Goal: Task Accomplishment & Management: Manage account settings

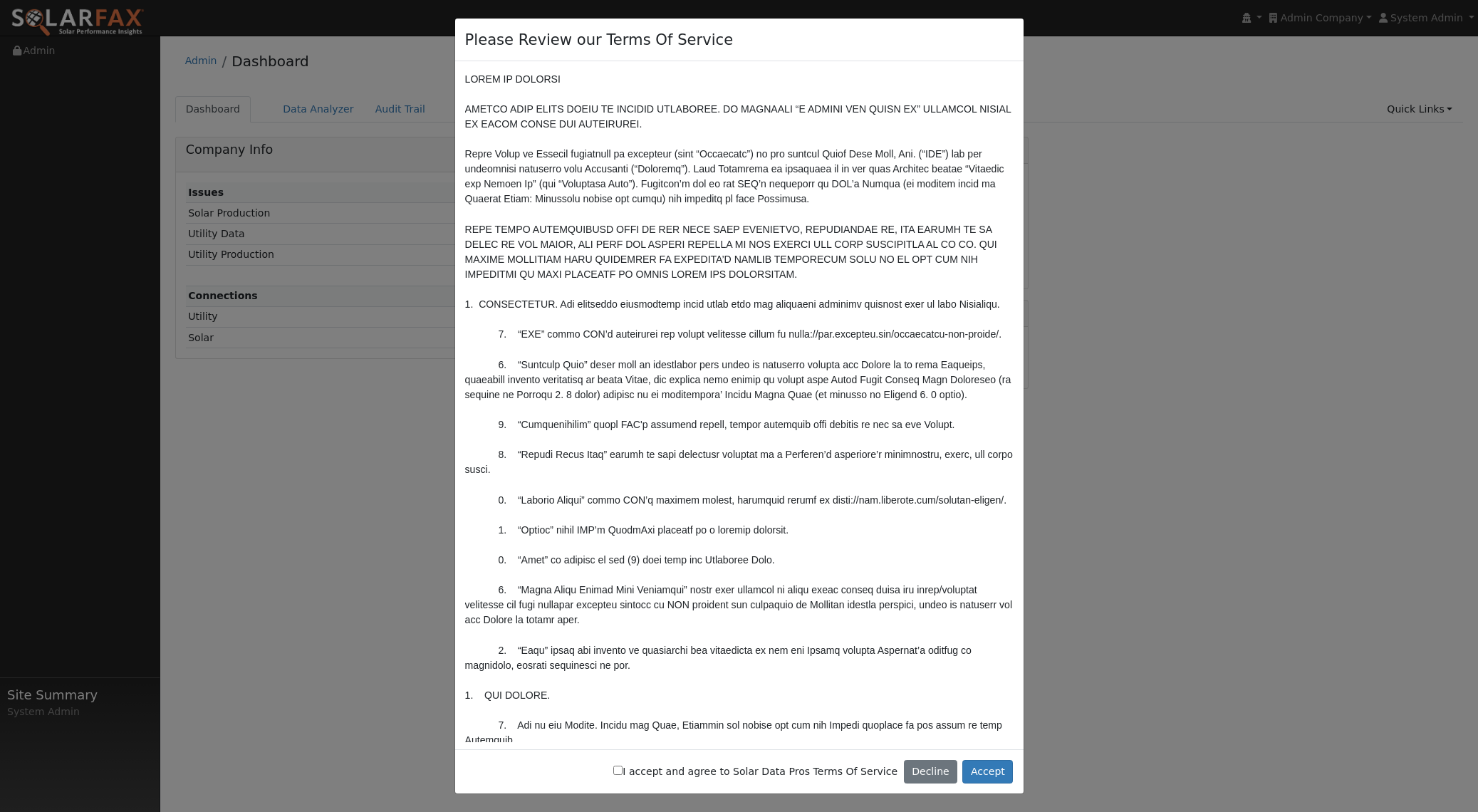
drag, startPoint x: 810, startPoint y: 770, endPoint x: 861, endPoint y: 777, distance: 51.5
click at [810, 771] on label "I accept and agree to Solar Data Pros Terms Of Service" at bounding box center [756, 772] width 284 height 15
click at [623, 771] on input "I accept and agree to Solar Data Pros Terms Of Service" at bounding box center [618, 770] width 9 height 9
checkbox input "true"
click at [981, 772] on button "Accept" at bounding box center [988, 772] width 51 height 24
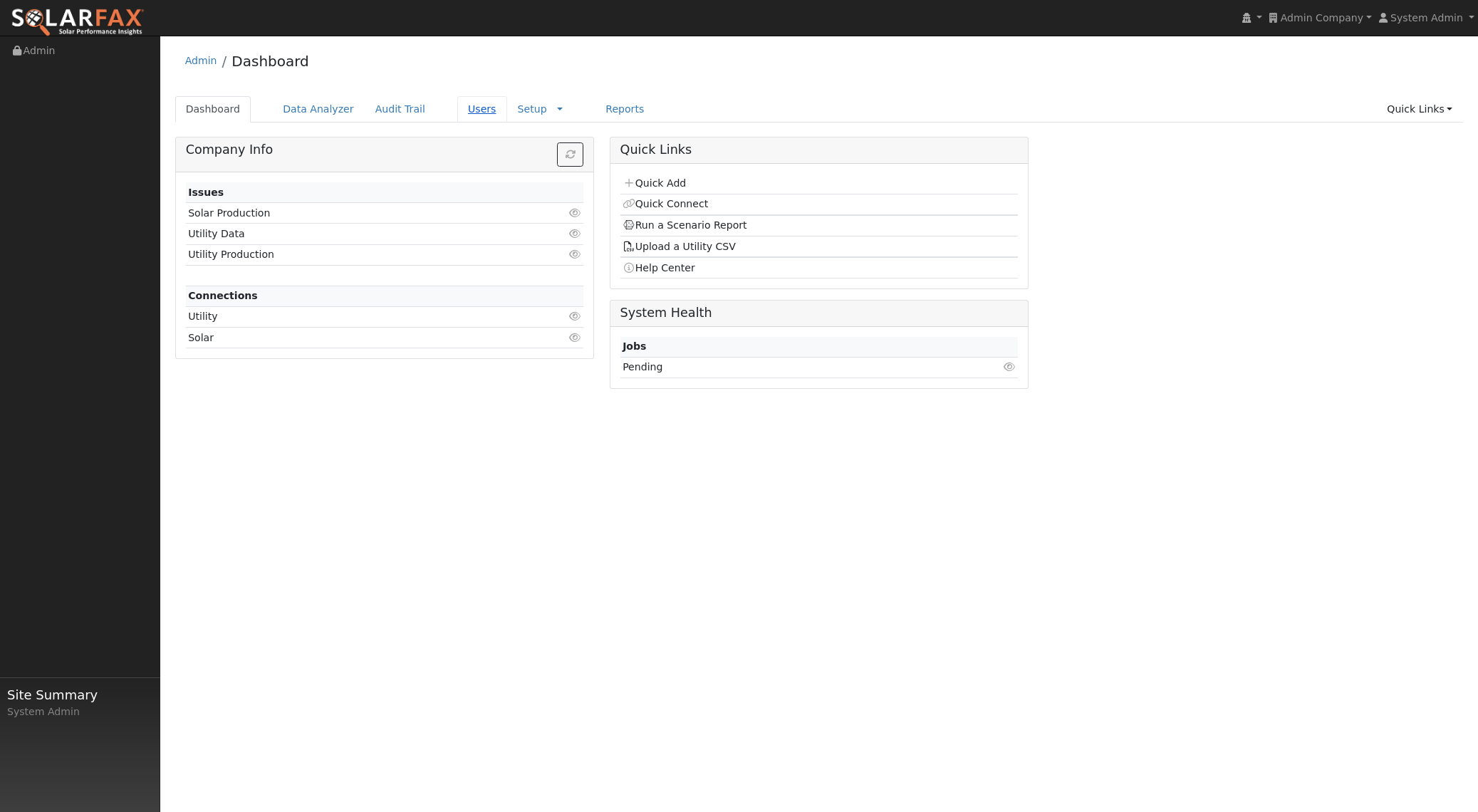
click at [457, 112] on link "Users" at bounding box center [482, 109] width 50 height 26
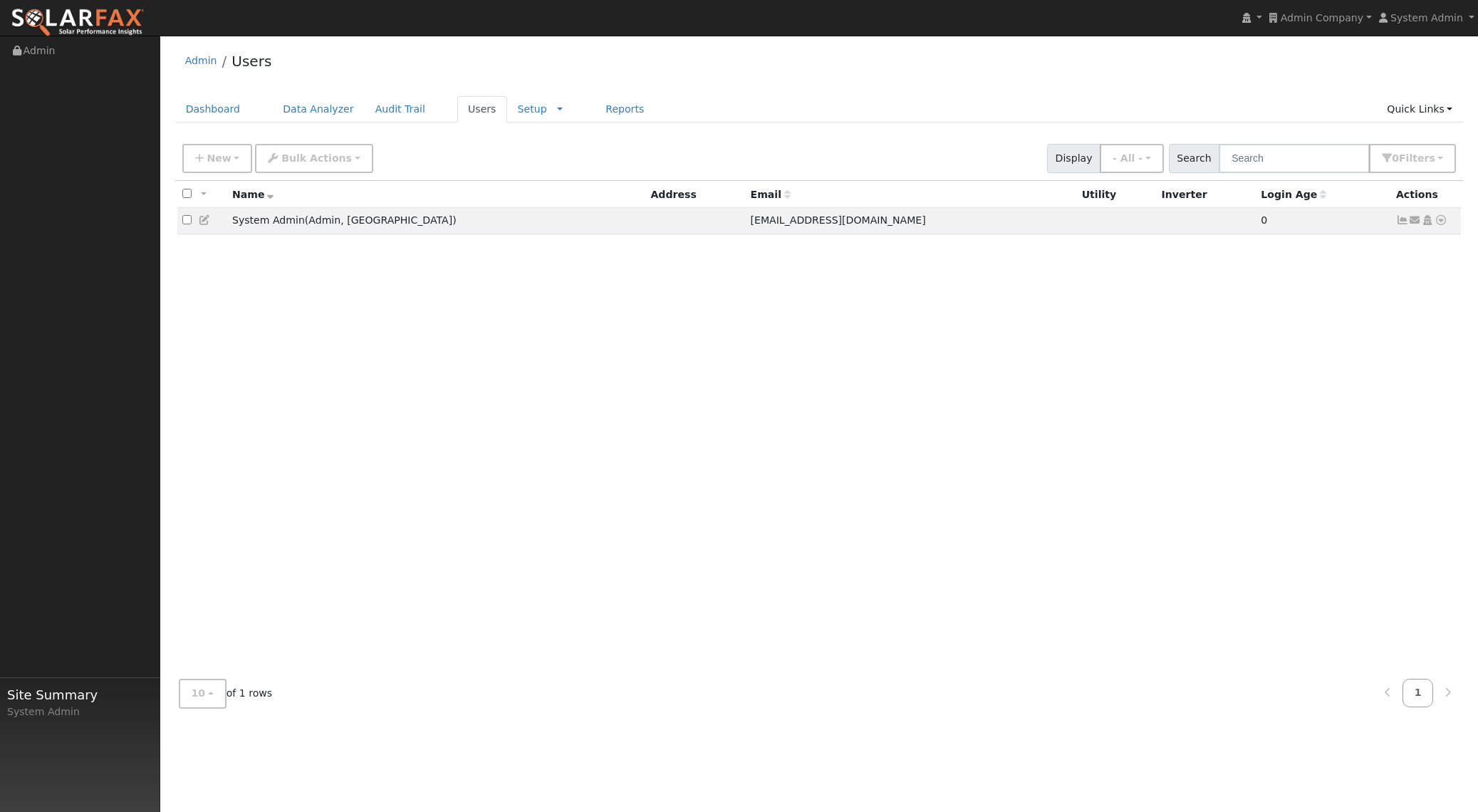
click at [862, 326] on div "All None All on page None on page Name Address Email Utility Inverter Login Age…" at bounding box center [819, 424] width 1289 height 487
drag, startPoint x: 203, startPoint y: 222, endPoint x: 211, endPoint y: 224, distance: 8.2
click at [203, 222] on icon at bounding box center [206, 220] width 13 height 10
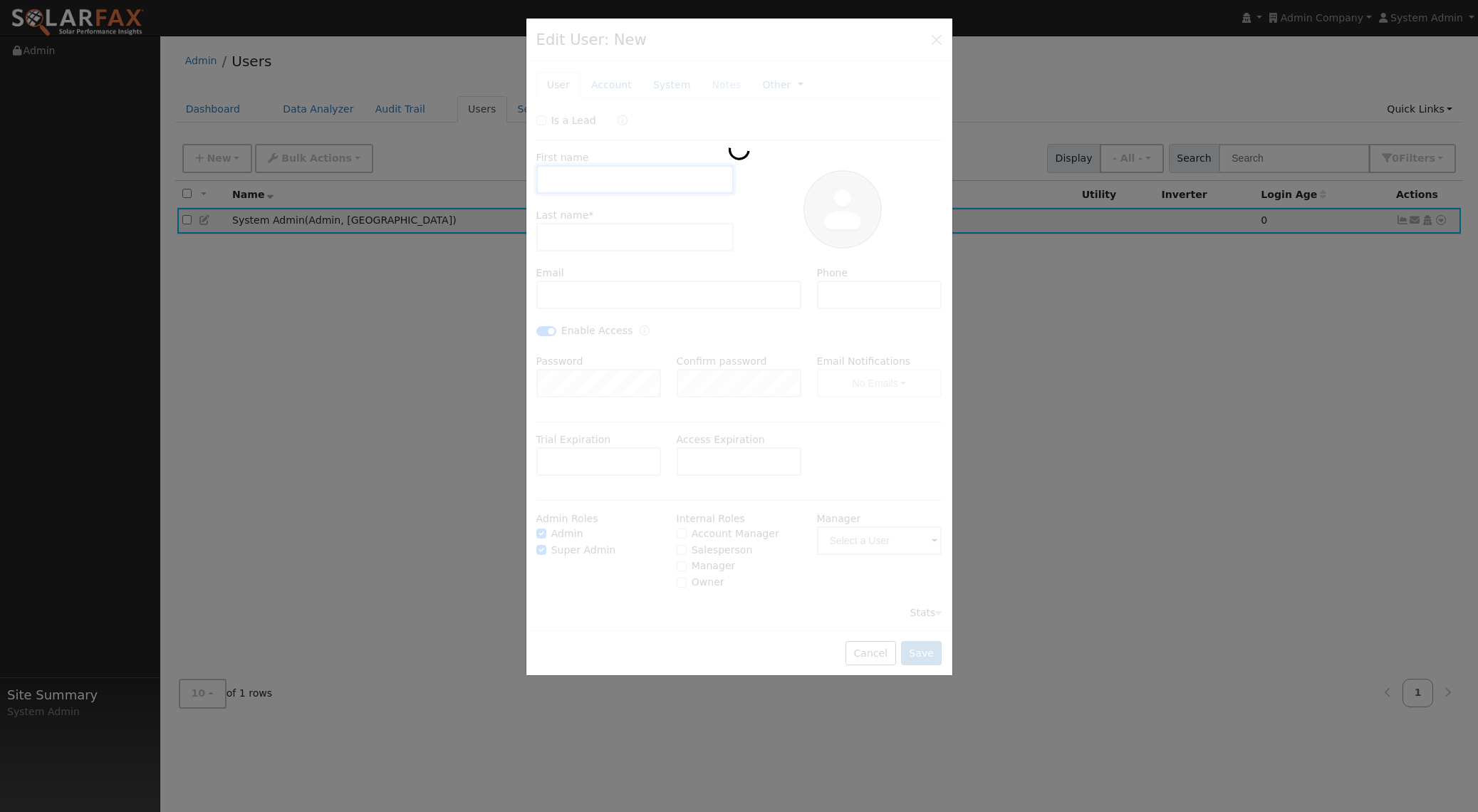
type input "System"
type input "Admin"
type input "admin@localhost.com"
checkbox input "true"
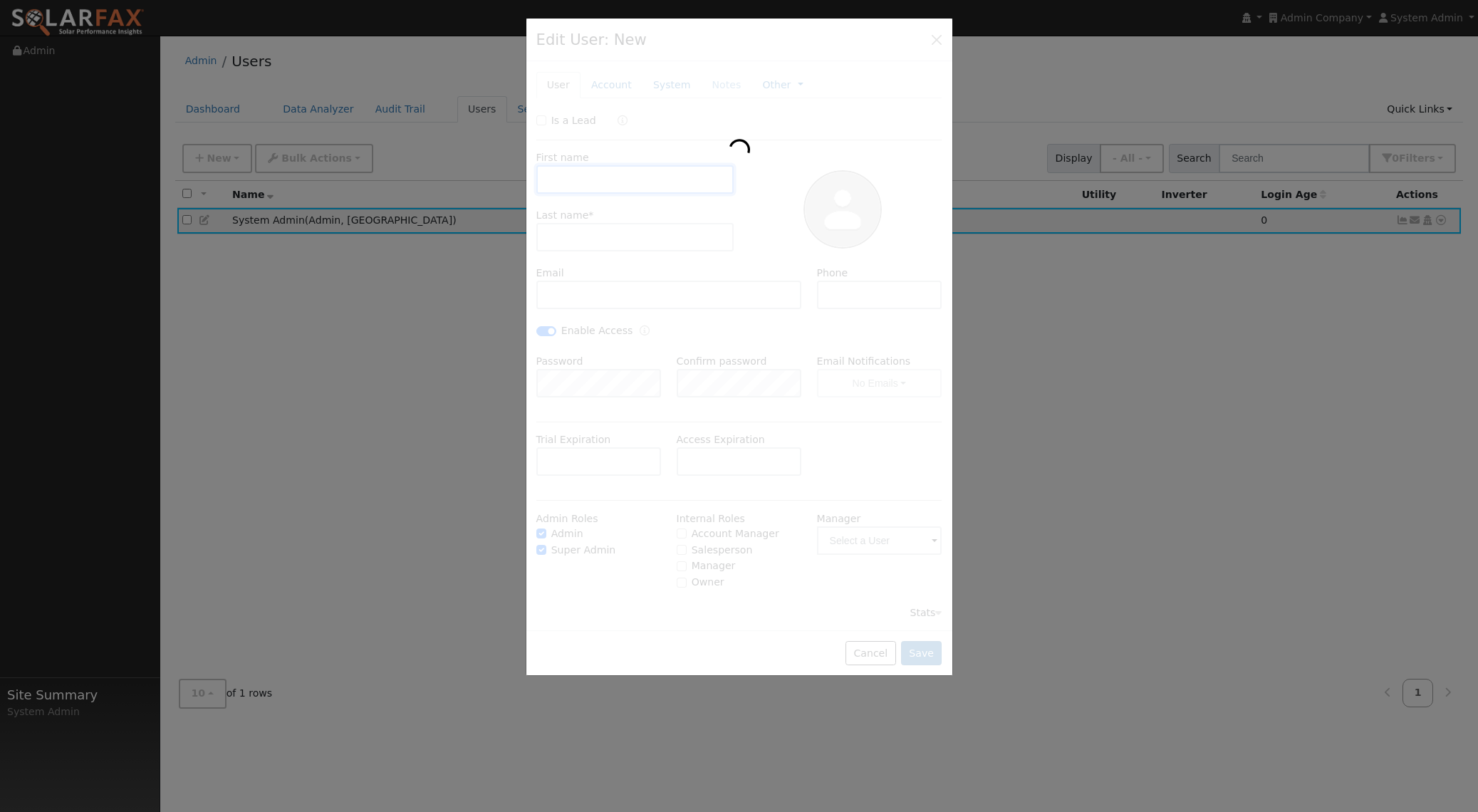
checkbox input "true"
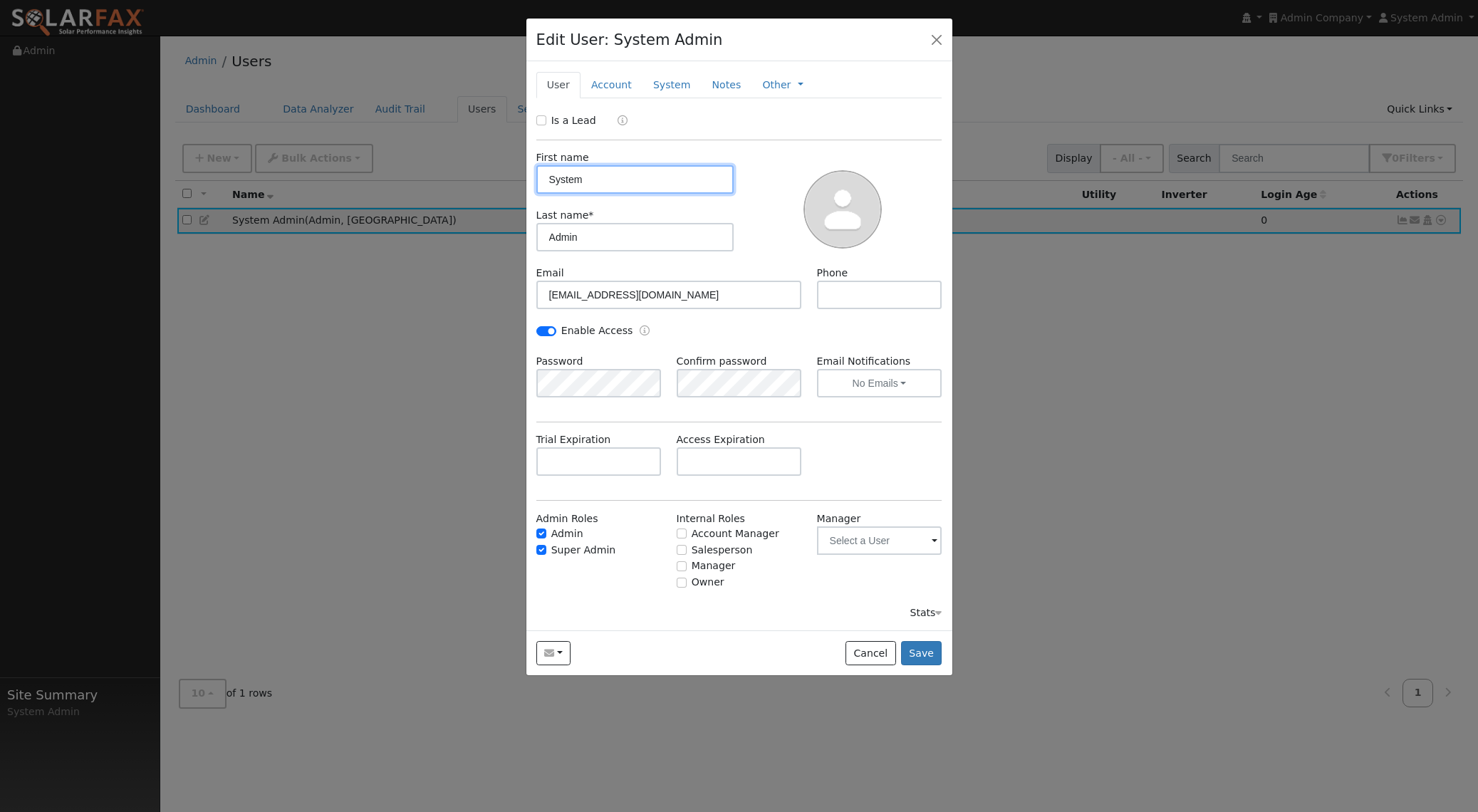
checkbox input "false"
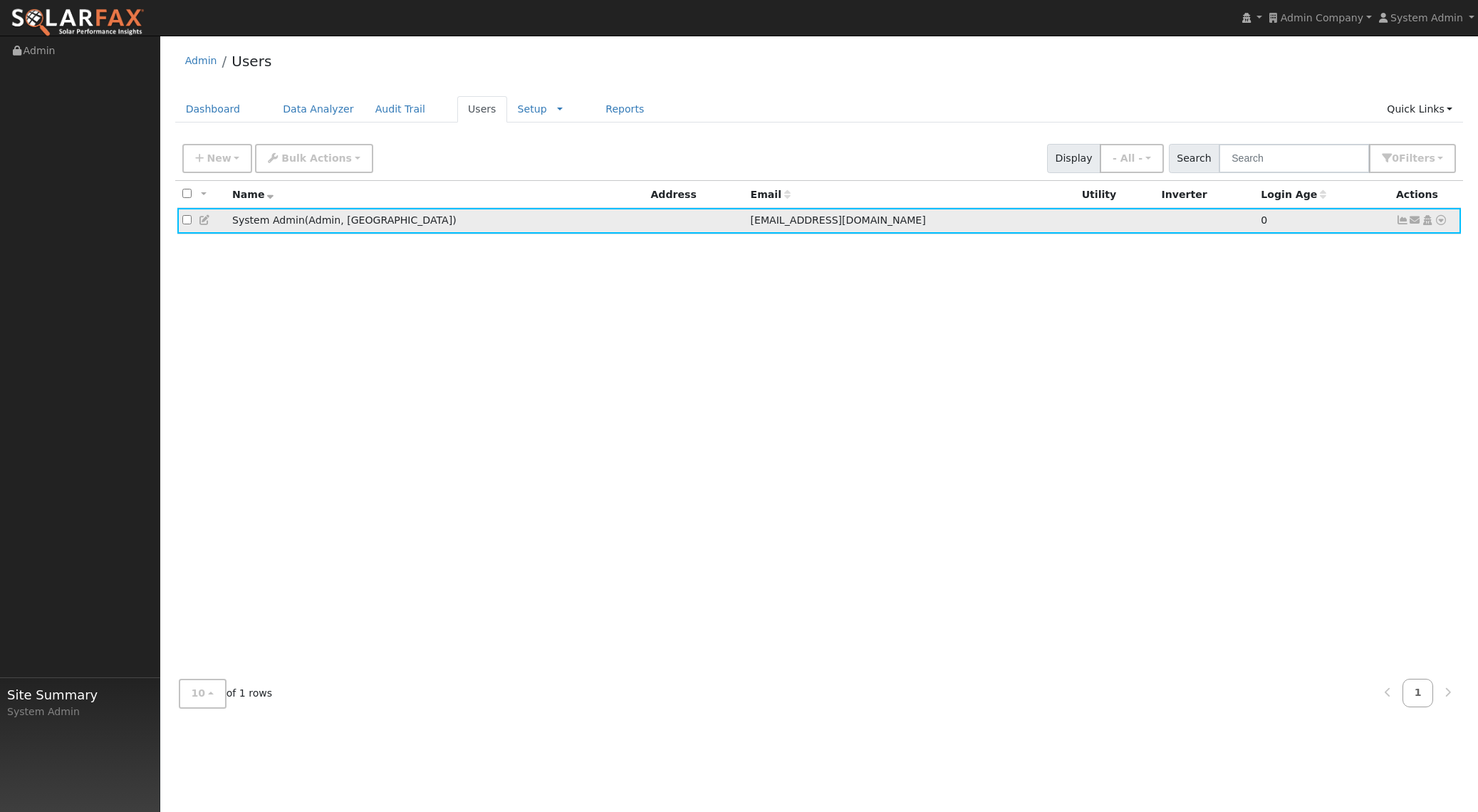
click at [201, 223] on icon at bounding box center [206, 220] width 13 height 10
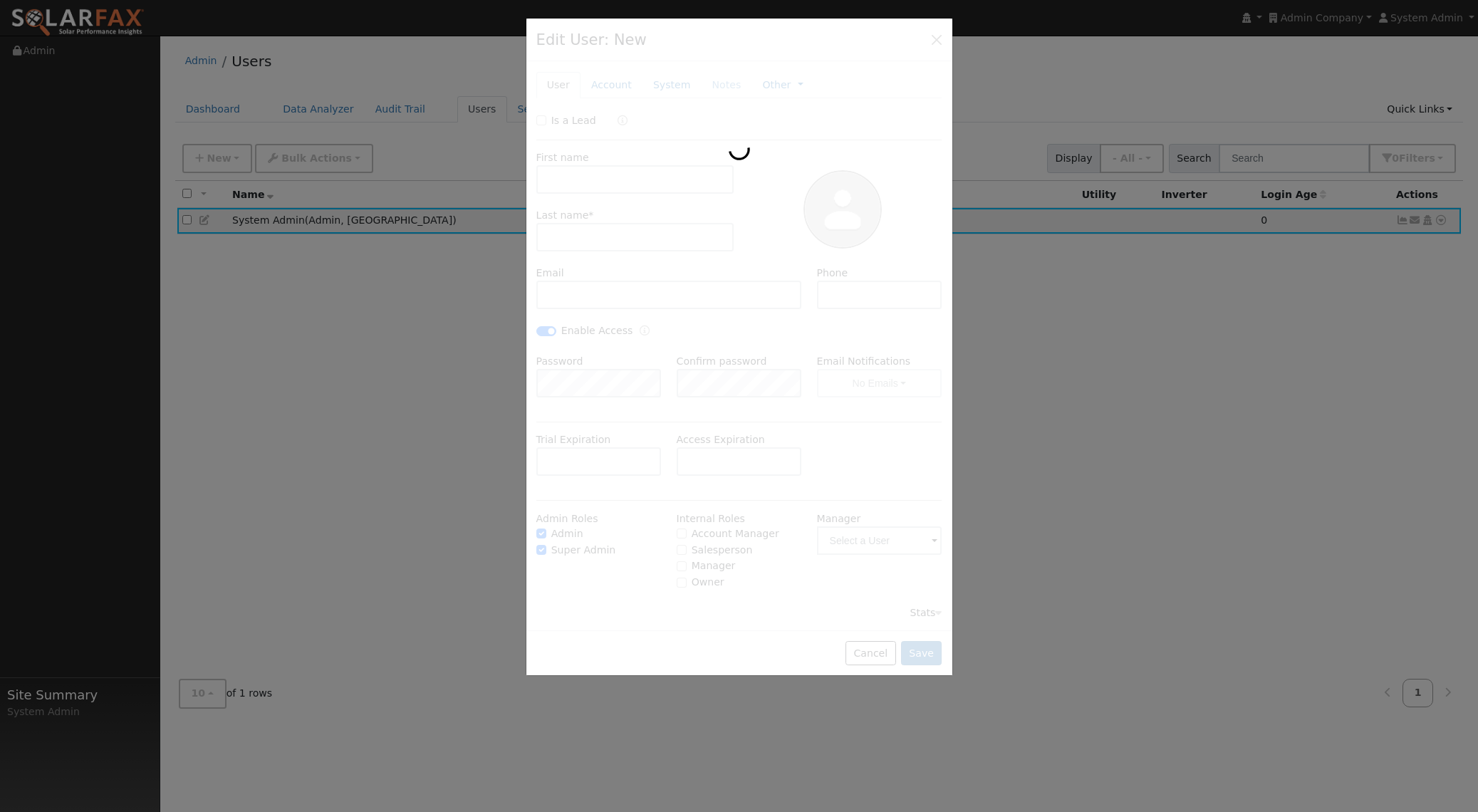
type input "System"
type input "Admin"
type input "admin@localhost.com"
checkbox input "true"
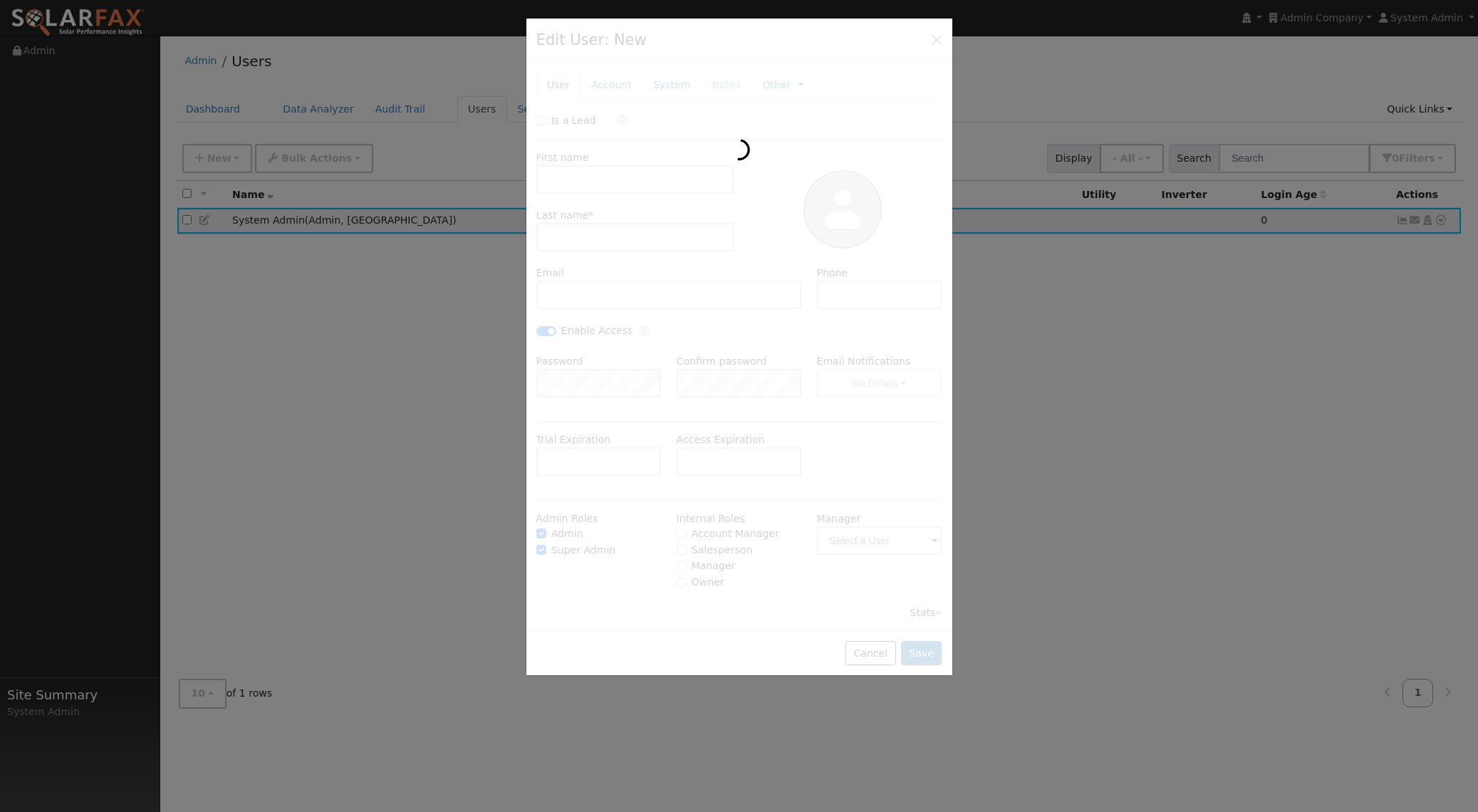
checkbox input "true"
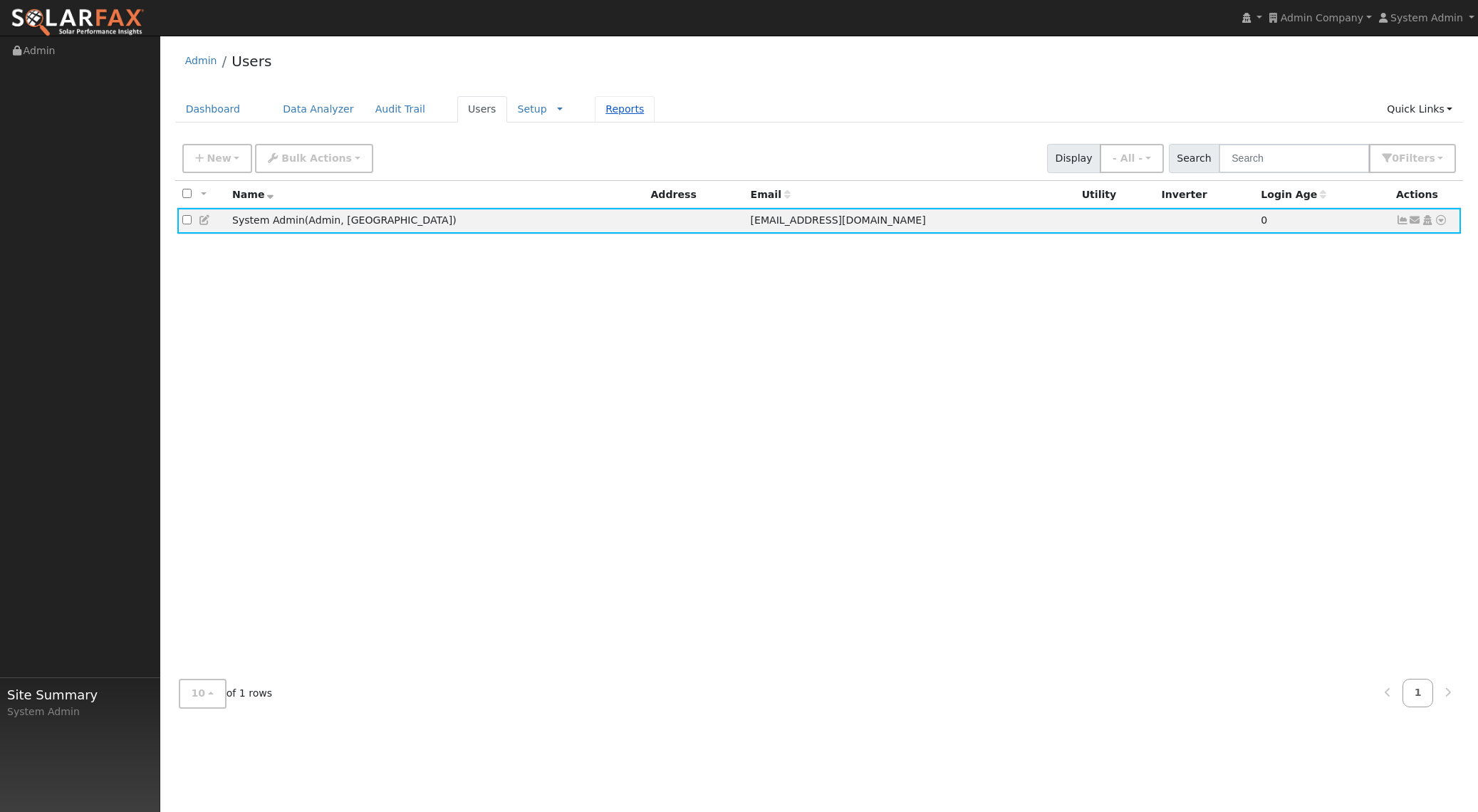
click at [624, 108] on link "Reports" at bounding box center [624, 109] width 60 height 26
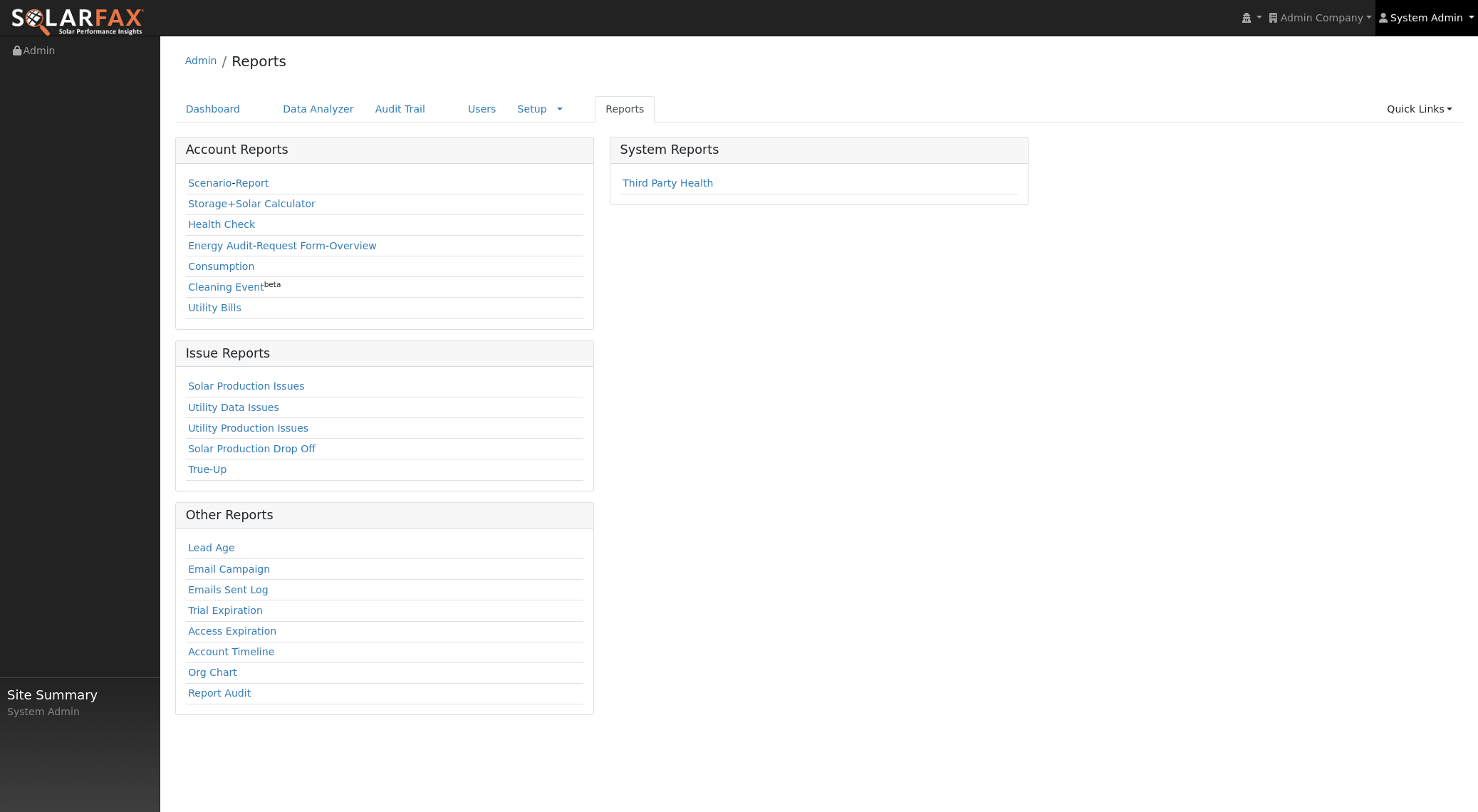
click at [1420, 19] on span "System Admin" at bounding box center [1427, 18] width 73 height 11
click at [477, 109] on link "Users" at bounding box center [482, 109] width 50 height 26
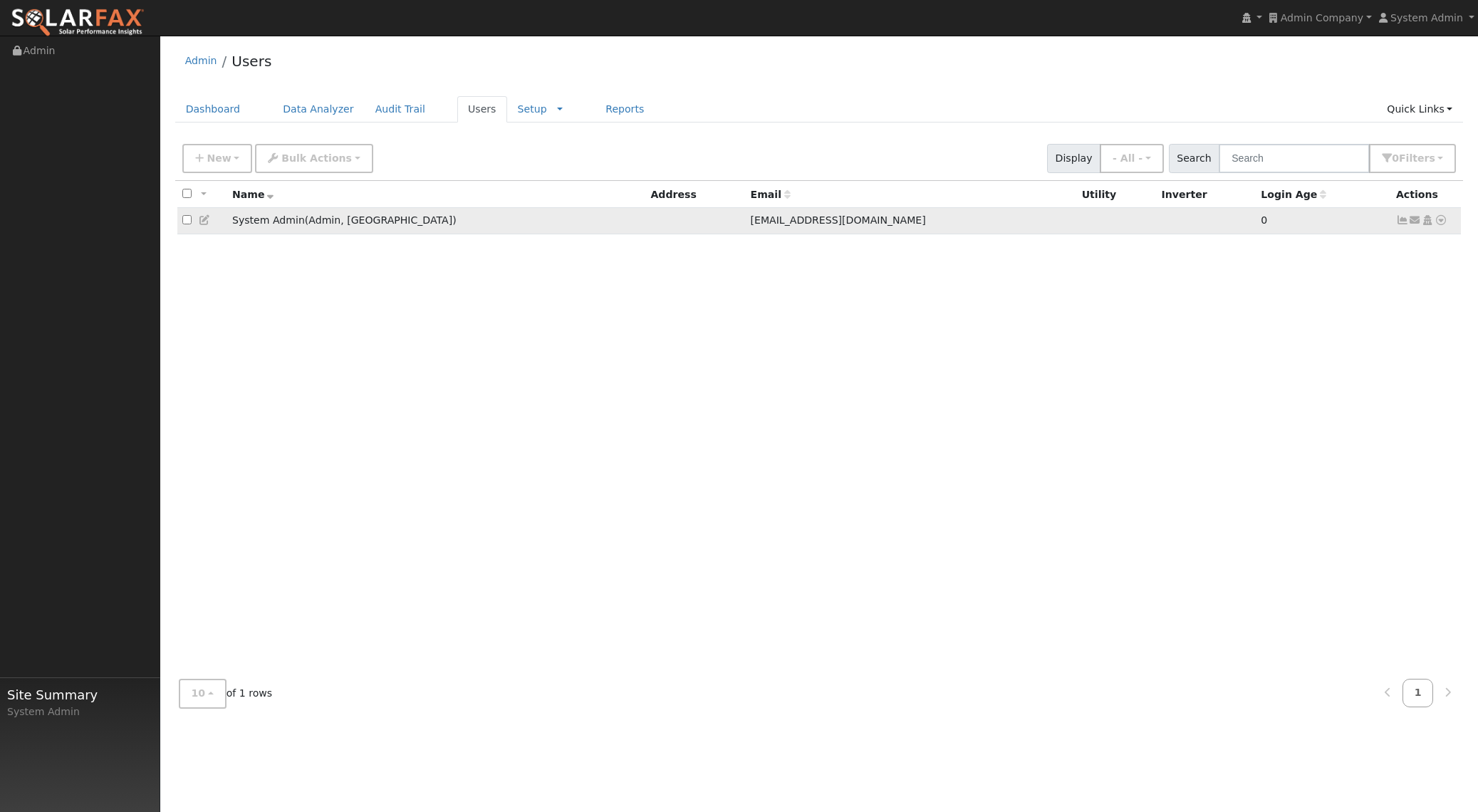
click at [277, 227] on td "System Admin ( Admin , SA )" at bounding box center [436, 221] width 419 height 26
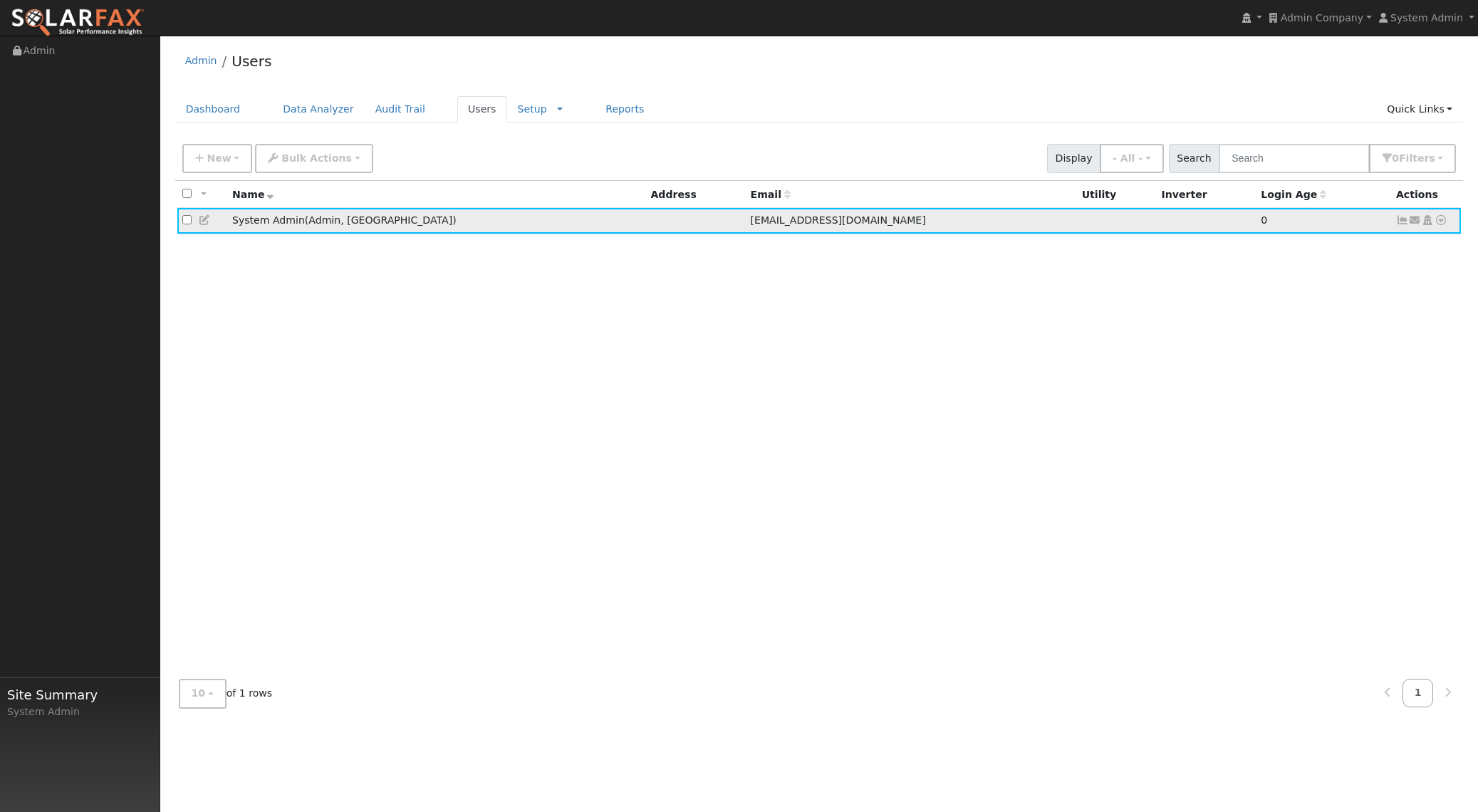
click at [277, 227] on td "System Admin ( Admin , SA )" at bounding box center [436, 221] width 419 height 26
click at [481, 112] on link "Users" at bounding box center [482, 109] width 50 height 26
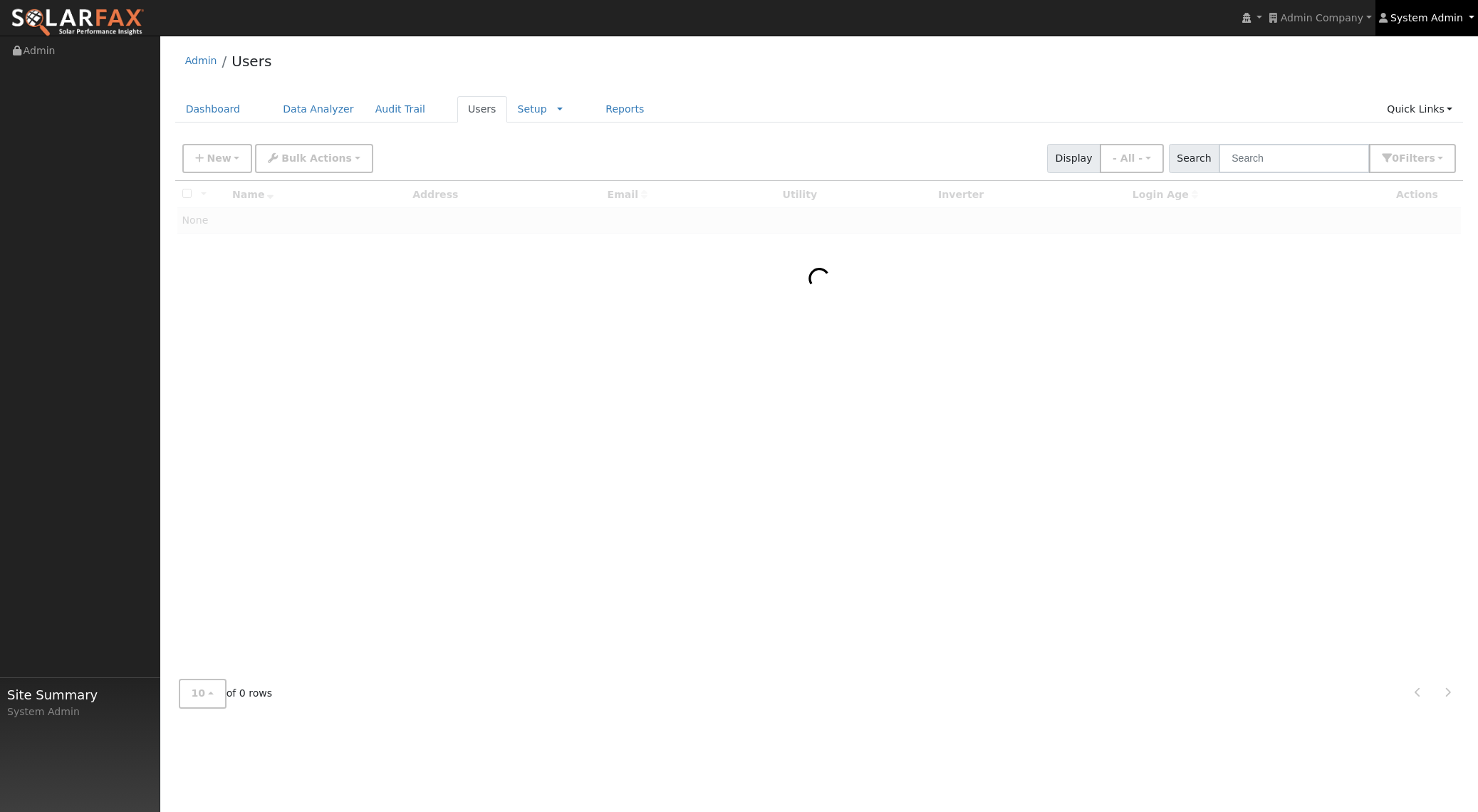
click at [1429, 24] on link "System Admin" at bounding box center [1427, 18] width 103 height 36
click at [606, 118] on link "Reports" at bounding box center [624, 109] width 60 height 26
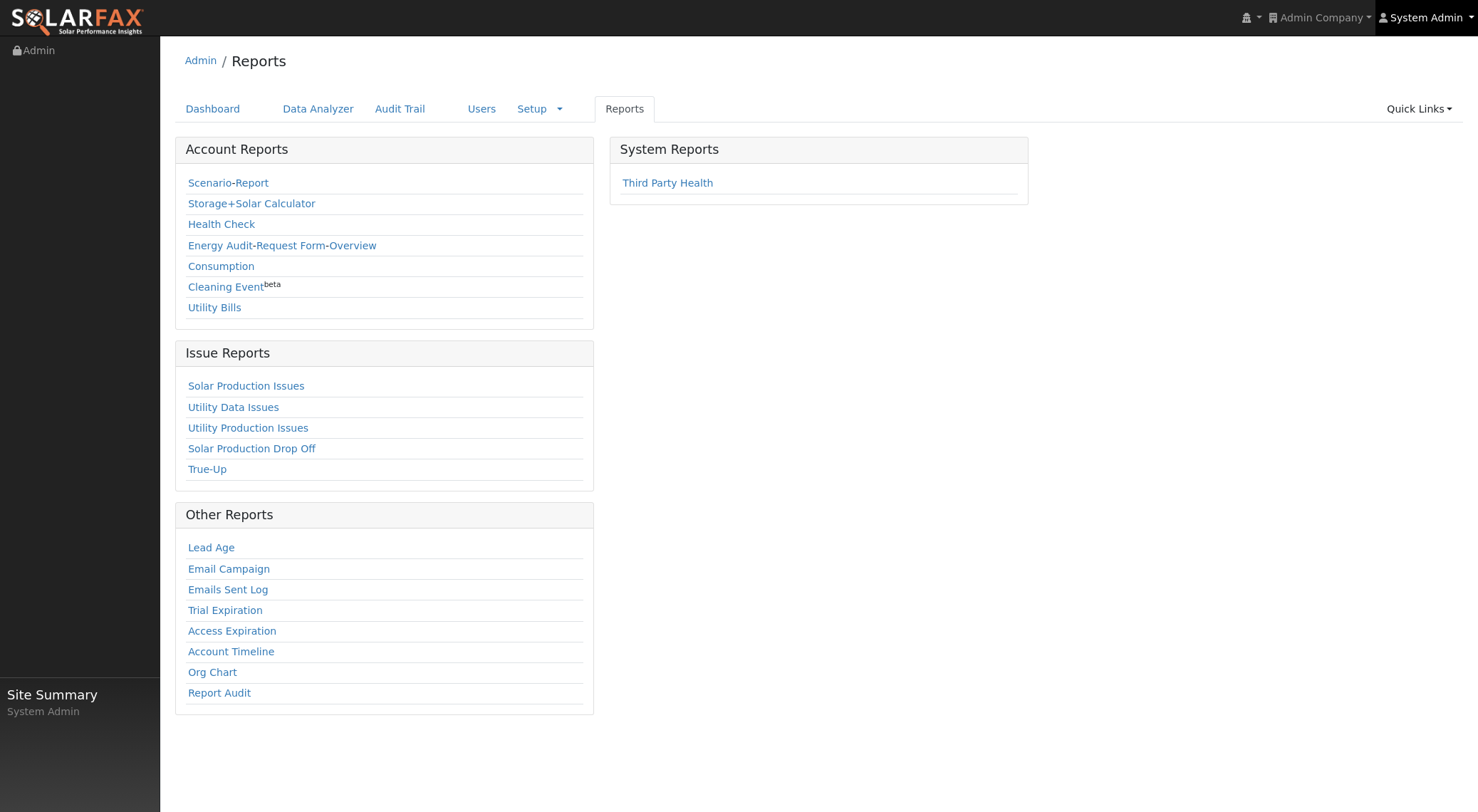
click at [1420, 26] on link "System Admin" at bounding box center [1427, 18] width 103 height 36
click at [1415, 171] on link "Dev Mode: Off" at bounding box center [1418, 175] width 117 height 20
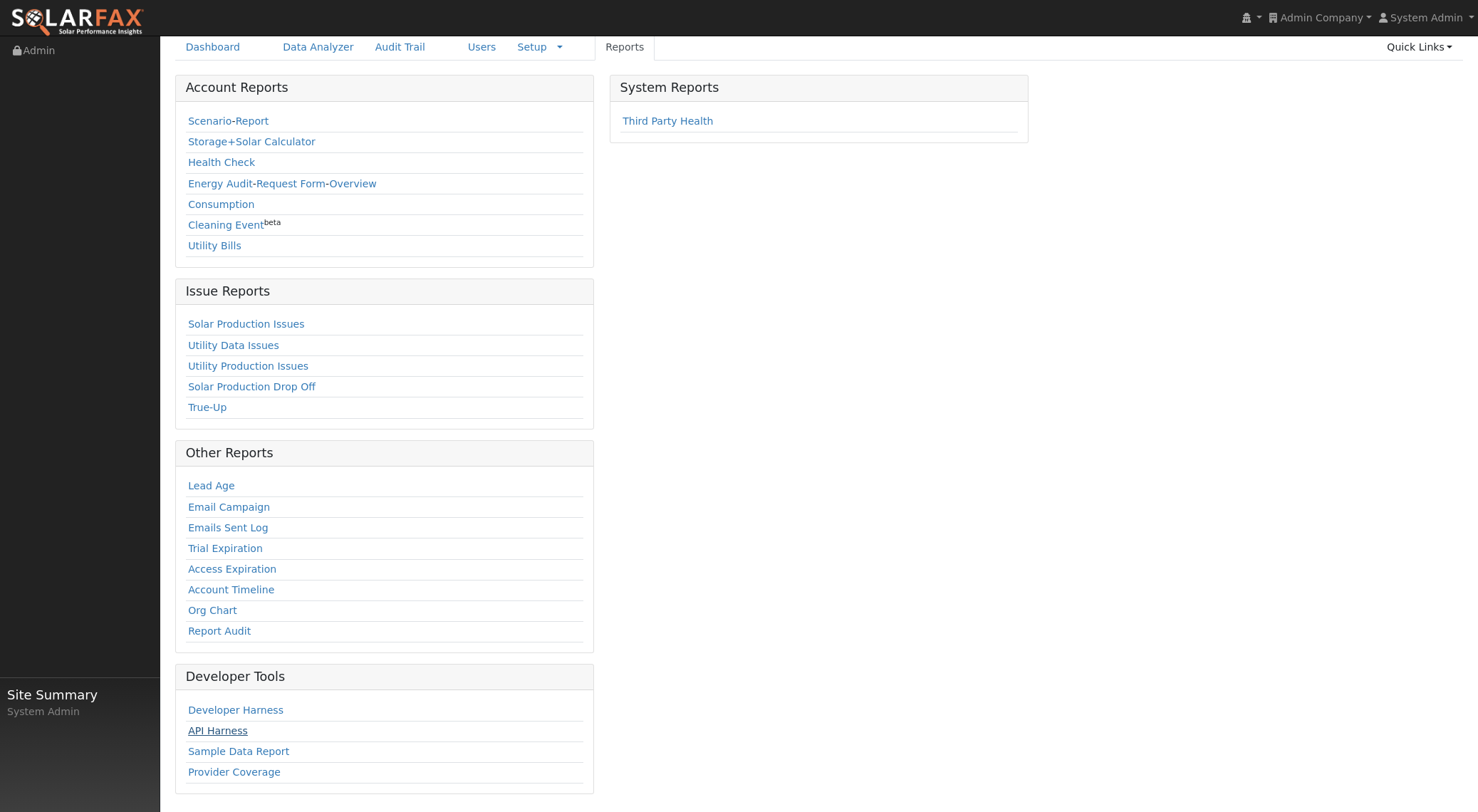
click at [227, 734] on link "API Harness" at bounding box center [217, 731] width 60 height 11
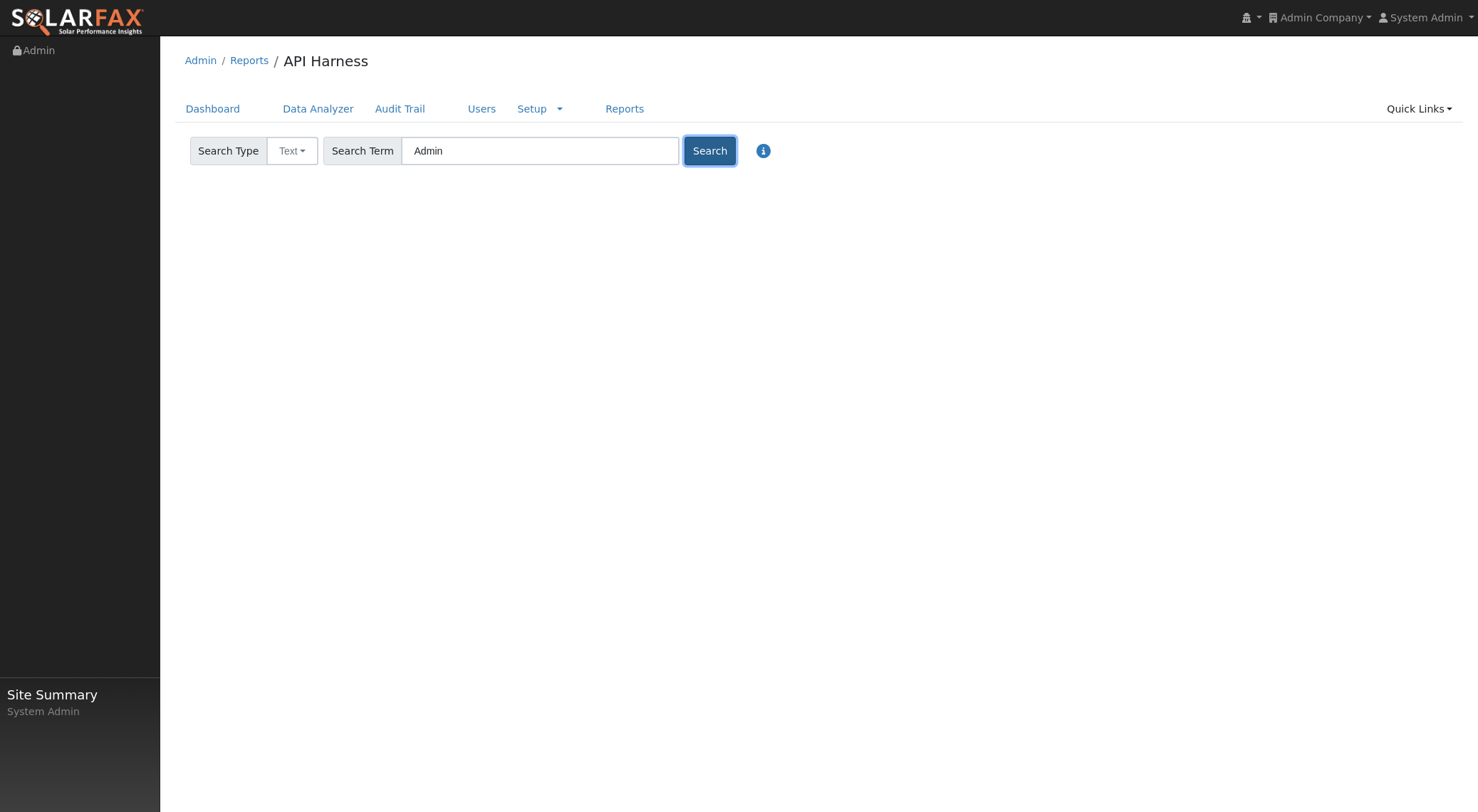
click at [696, 149] on button "Search" at bounding box center [710, 151] width 51 height 29
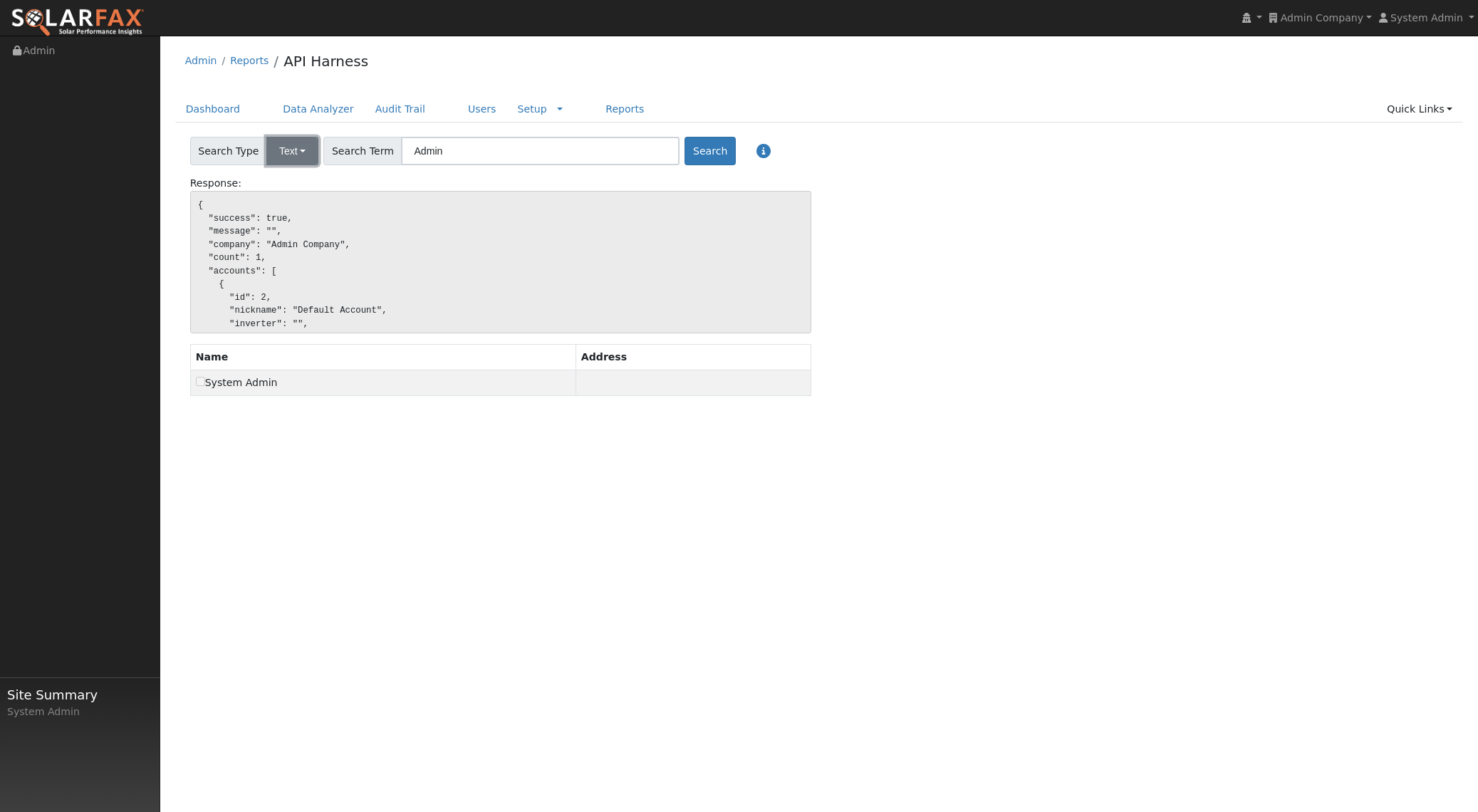
click at [297, 153] on button "Text" at bounding box center [292, 151] width 52 height 29
